Goal: Task Accomplishment & Management: Complete application form

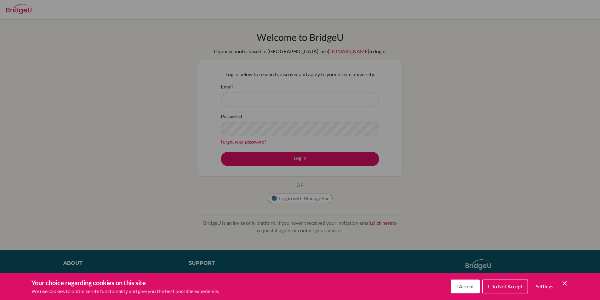
click at [466, 287] on span "I Accept" at bounding box center [466, 287] width 18 height 6
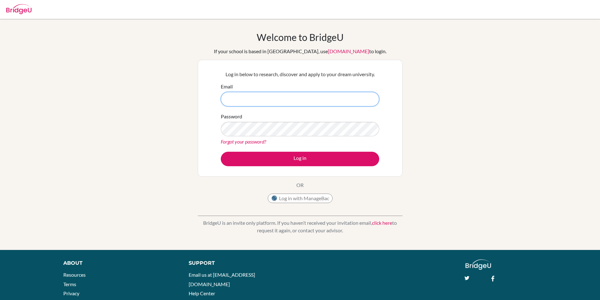
click at [242, 97] on input "Email" at bounding box center [300, 99] width 159 height 14
type input "[EMAIL_ADDRESS][DOMAIN_NAME]"
click at [221, 152] on button "Log in" at bounding box center [300, 159] width 159 height 14
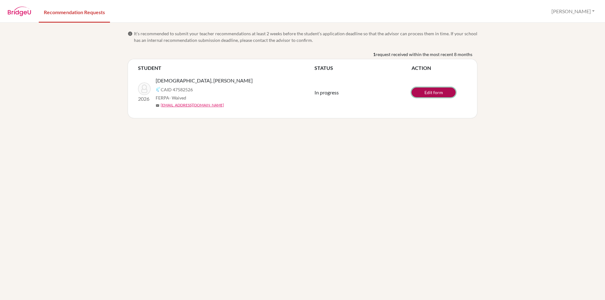
click at [427, 95] on link "Edit form" at bounding box center [434, 93] width 44 height 10
click at [431, 92] on link "Edit form" at bounding box center [434, 93] width 44 height 10
click at [594, 10] on button "Enis" at bounding box center [573, 11] width 49 height 12
click at [573, 42] on button "Log out" at bounding box center [548, 41] width 50 height 10
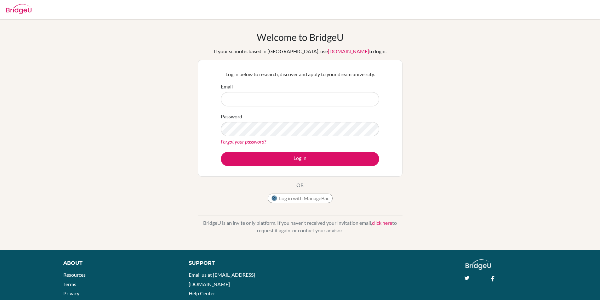
click at [253, 104] on input "Email" at bounding box center [300, 99] width 159 height 14
type input "[EMAIL_ADDRESS][DOMAIN_NAME]"
click at [261, 181] on div "Welcome to [GEOGRAPHIC_DATA] If your school is based in [GEOGRAPHIC_DATA], use …" at bounding box center [300, 119] width 205 height 175
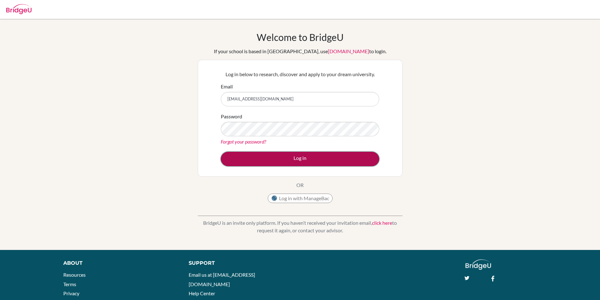
click at [286, 156] on button "Log in" at bounding box center [300, 159] width 159 height 14
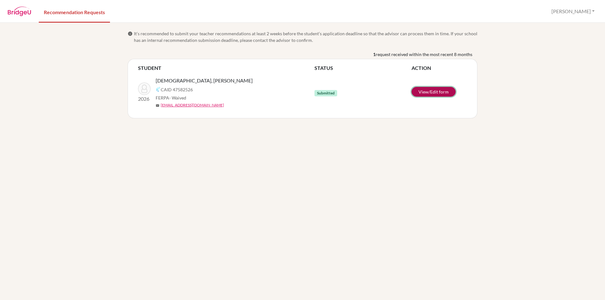
click at [431, 91] on link "View/Edit form" at bounding box center [434, 92] width 44 height 10
click at [592, 12] on button "Enis" at bounding box center [573, 11] width 49 height 12
click at [573, 43] on button "Log out" at bounding box center [548, 41] width 50 height 10
